Goal: Task Accomplishment & Management: Manage account settings

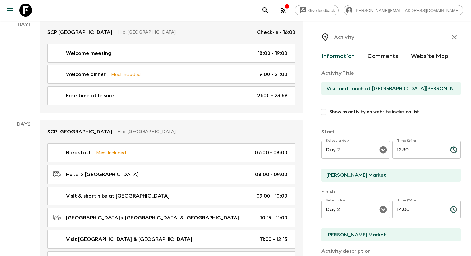
scroll to position [101, 0]
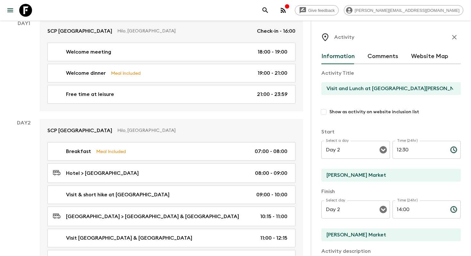
click at [194, 83] on div "Welcome meeting 18:00 - 19:00 Welcome dinner Meal Included 19:00 - 21:00 Free t…" at bounding box center [171, 77] width 263 height 69
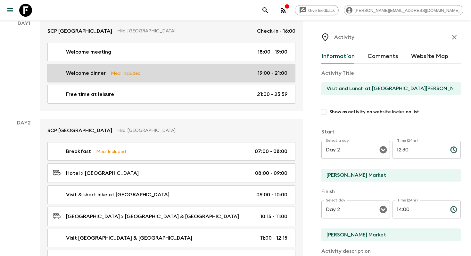
click at [196, 73] on div "Welcome dinner Meal Included 19:00 - 21:00" at bounding box center [170, 73] width 234 height 8
type input "Welcome dinner"
type input "Hotel"
checkbox input "true"
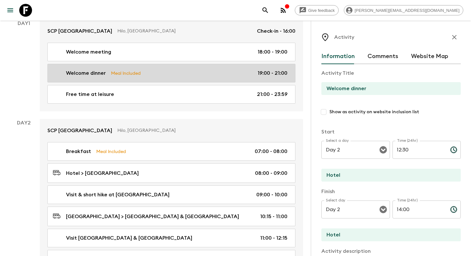
type input "Day 1"
type input "19:00"
type input "Day 1"
type input "21:00"
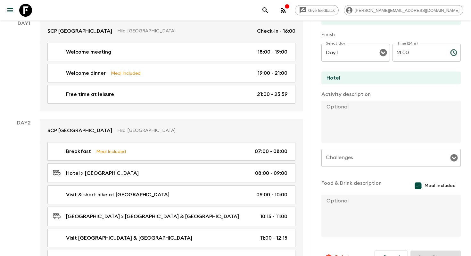
scroll to position [173, 0]
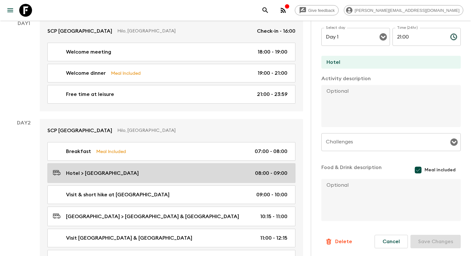
click at [159, 171] on div "Hotel > Akaka Falls 08:00 - 09:00" at bounding box center [170, 172] width 234 height 9
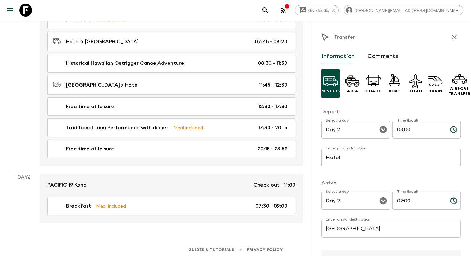
scroll to position [903, 0]
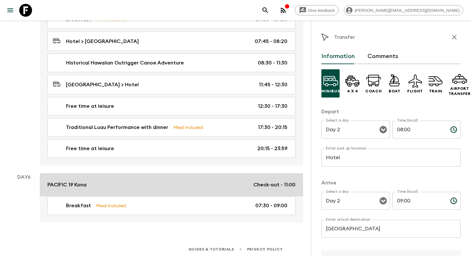
click at [149, 181] on div "PACIFIC 19 Kona Check-out - 11:00" at bounding box center [171, 185] width 248 height 8
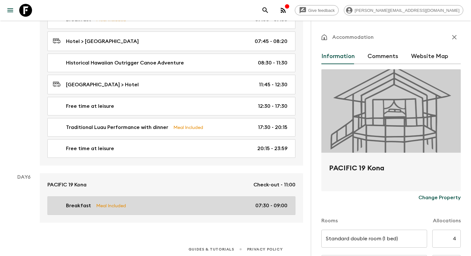
click at [151, 201] on div "Breakfast Meal Included 07:30 - 09:00" at bounding box center [170, 205] width 234 height 8
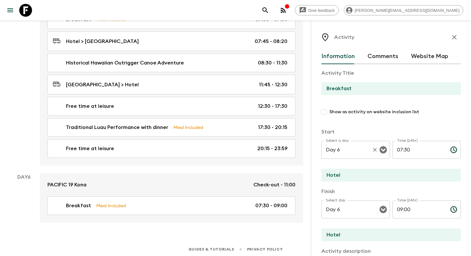
scroll to position [173, 0]
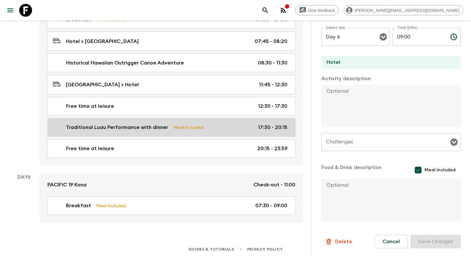
click at [190, 118] on link "Traditional Luau Performance with dinner Meal Included 17:30 - 20:15" at bounding box center [171, 127] width 248 height 19
type input "Traditional Luau Performance with dinner"
type textarea "A luau is a traditional Hawaiian feast featuring vibrant music, captivating hul…"
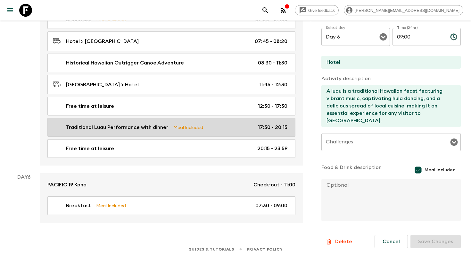
type input "Day 5"
type input "17:30"
type input "Day 5"
type input "20:15"
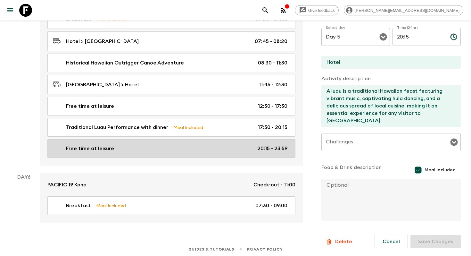
click at [159, 142] on link "Free time at leisure 20:15 - 23:59" at bounding box center [171, 148] width 248 height 19
type input "Free time at leisure"
type input "Kona"
checkbox input "false"
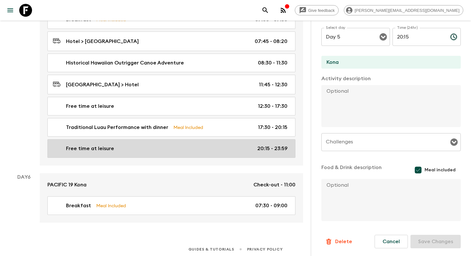
type input "20:15"
type input "23:59"
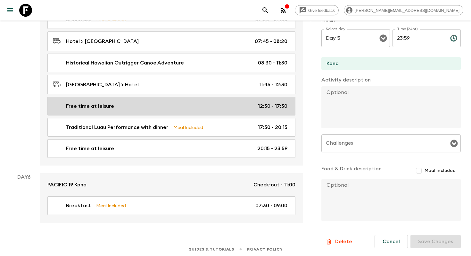
click at [161, 98] on link "Free time at leisure 12:30 - 17:30" at bounding box center [171, 106] width 248 height 19
type input "12:30"
type input "17:30"
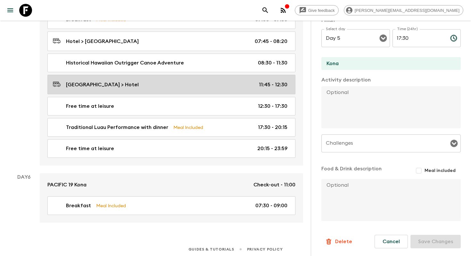
click at [163, 81] on div "Kealakekua Bay > Hotel 11:45 - 12:30" at bounding box center [170, 84] width 234 height 9
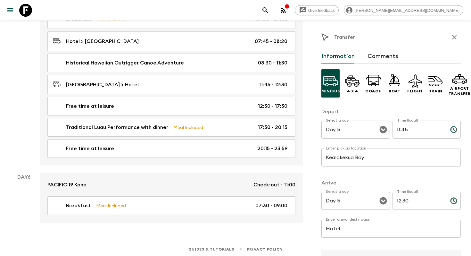
click at [166, 71] on div "Breakfast Meal Included 07:00 - 07:30 Hotel > Kealakekua Bay 07:45 - 08:20 Hist…" at bounding box center [171, 87] width 263 height 155
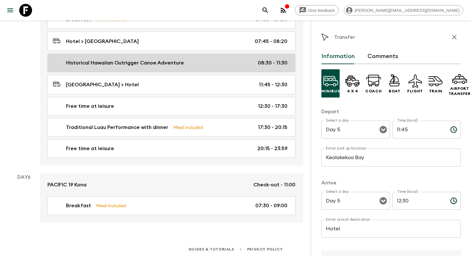
click at [170, 62] on p "Historical Hawaiian Outrigger Canoe Adventure" at bounding box center [125, 63] width 118 height 8
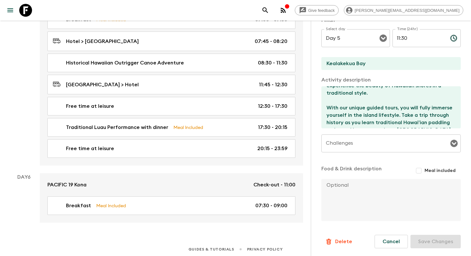
scroll to position [15, 0]
